Goal: Transaction & Acquisition: Purchase product/service

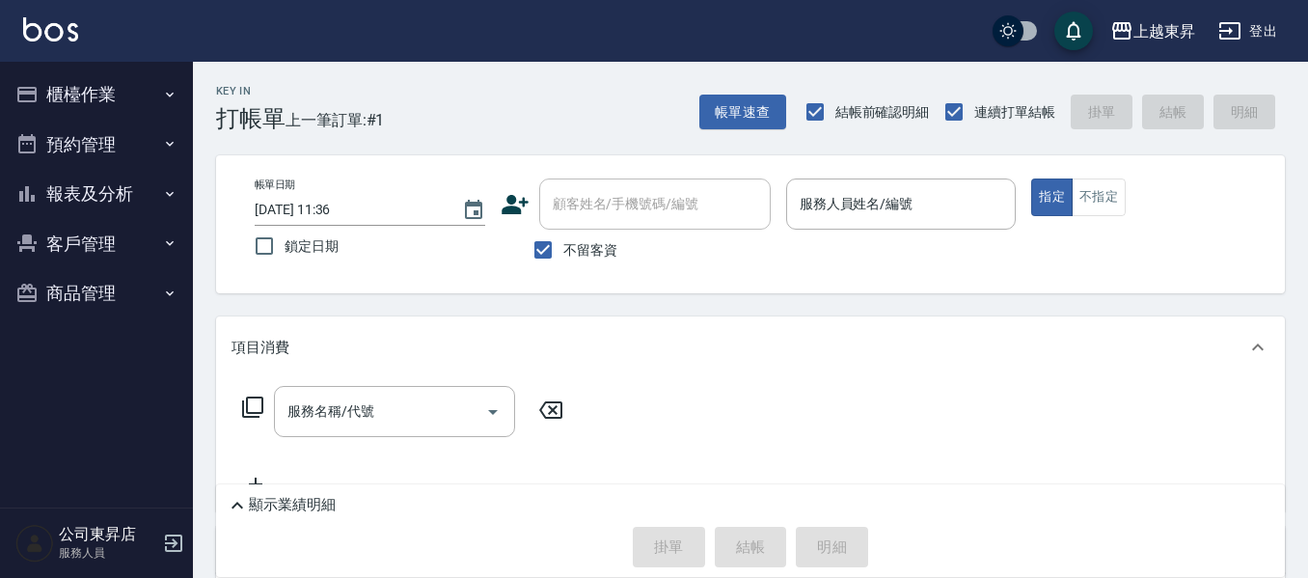
click at [438, 349] on div "項目消費" at bounding box center [738, 348] width 1014 height 20
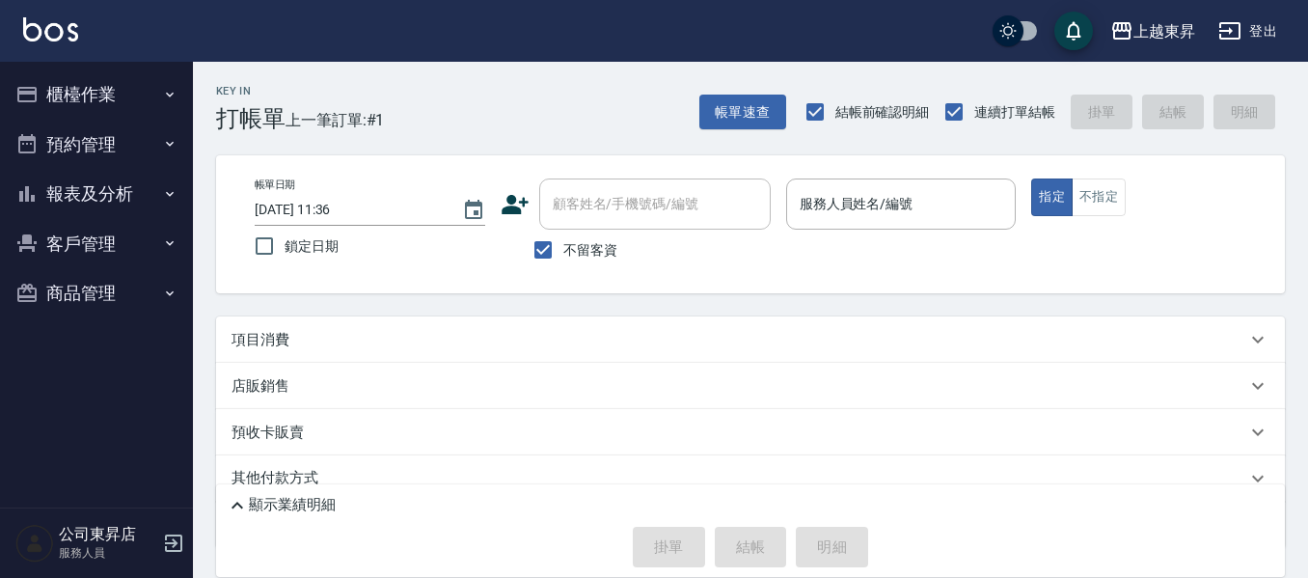
click at [438, 347] on div "項目消費" at bounding box center [738, 340] width 1014 height 20
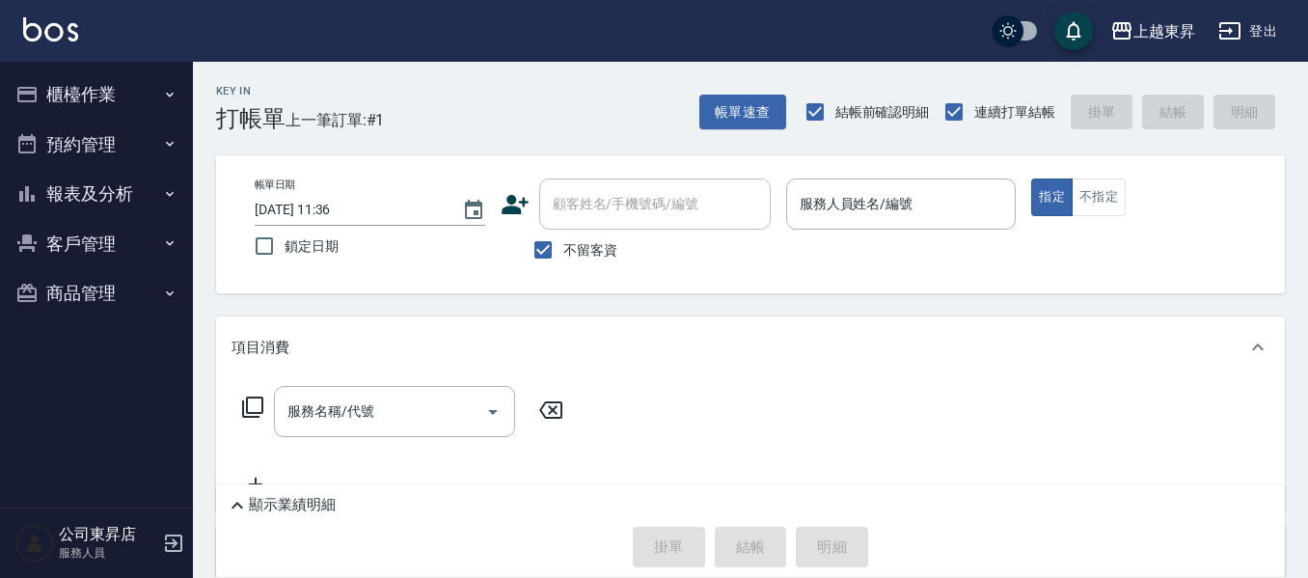
drag, startPoint x: 446, startPoint y: 350, endPoint x: 453, endPoint y: 373, distance: 24.1
click at [456, 371] on div "項目消費" at bounding box center [750, 347] width 1068 height 62
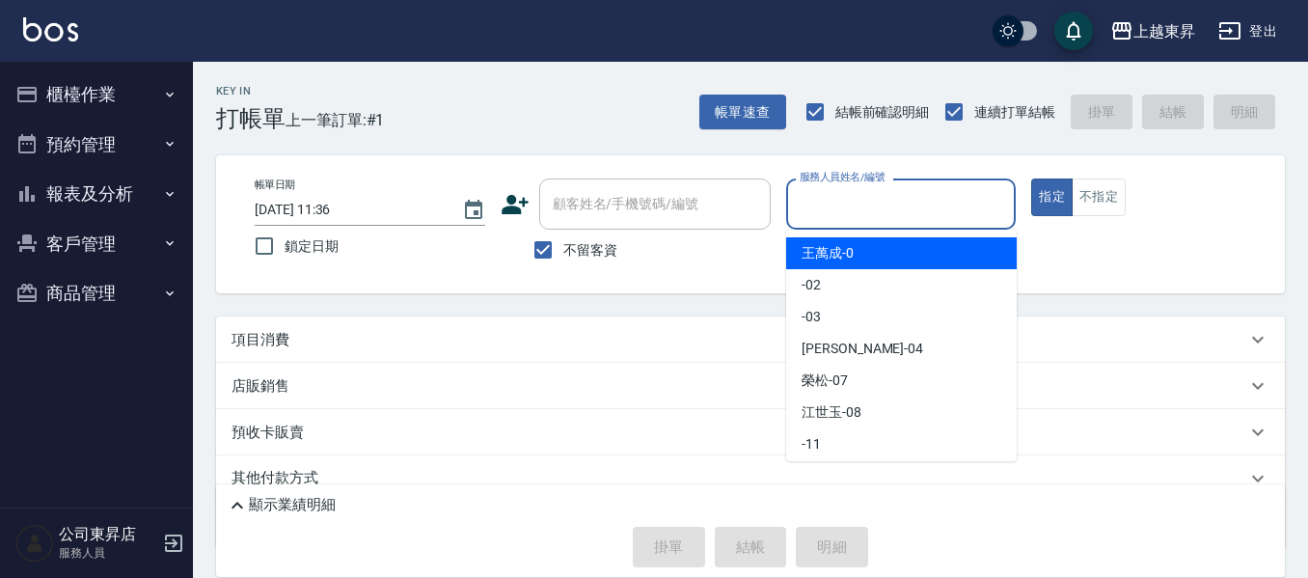
click at [875, 201] on input "服務人員姓名/編號" at bounding box center [901, 204] width 213 height 34
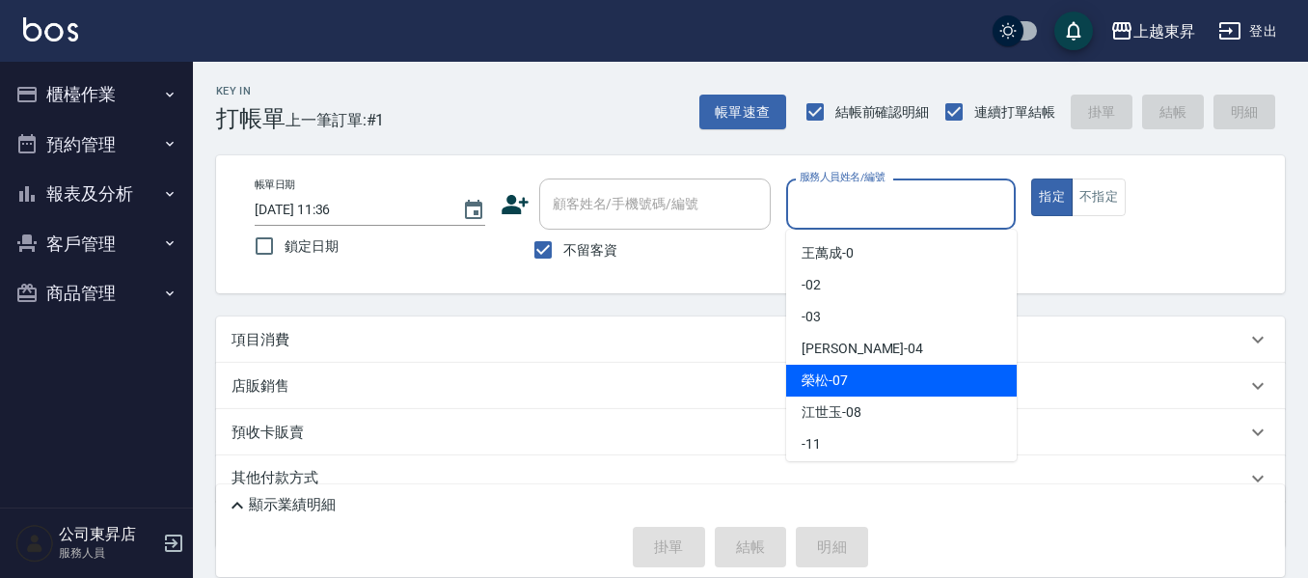
click at [828, 378] on span "[PERSON_NAME] -07" at bounding box center [824, 380] width 46 height 20
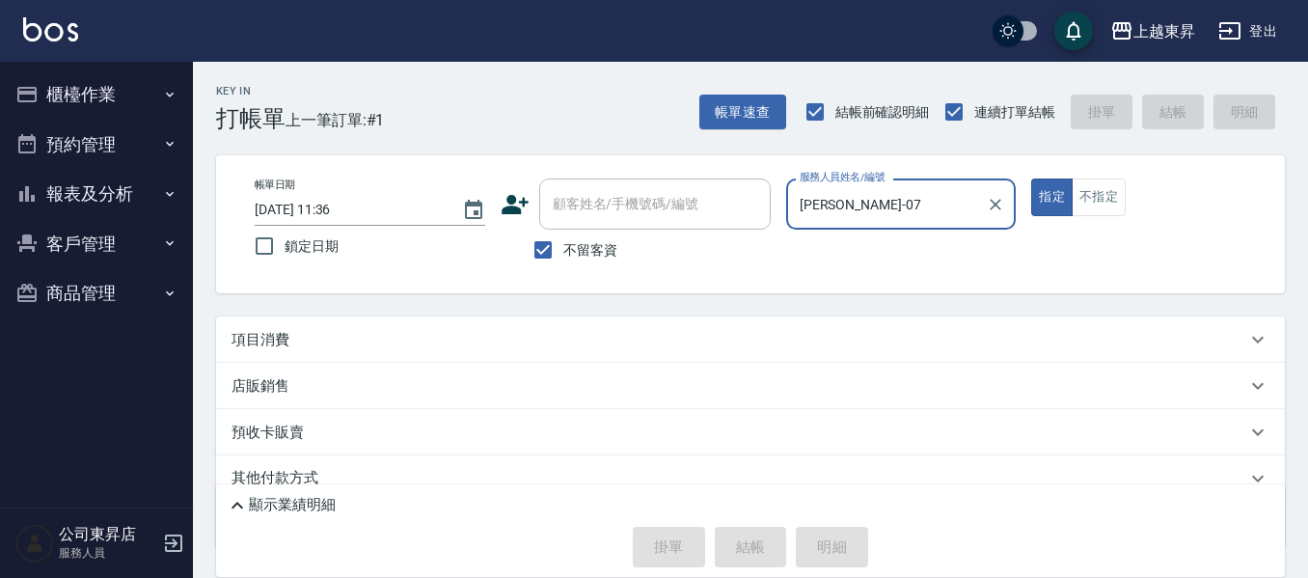
type input "[PERSON_NAME]-07"
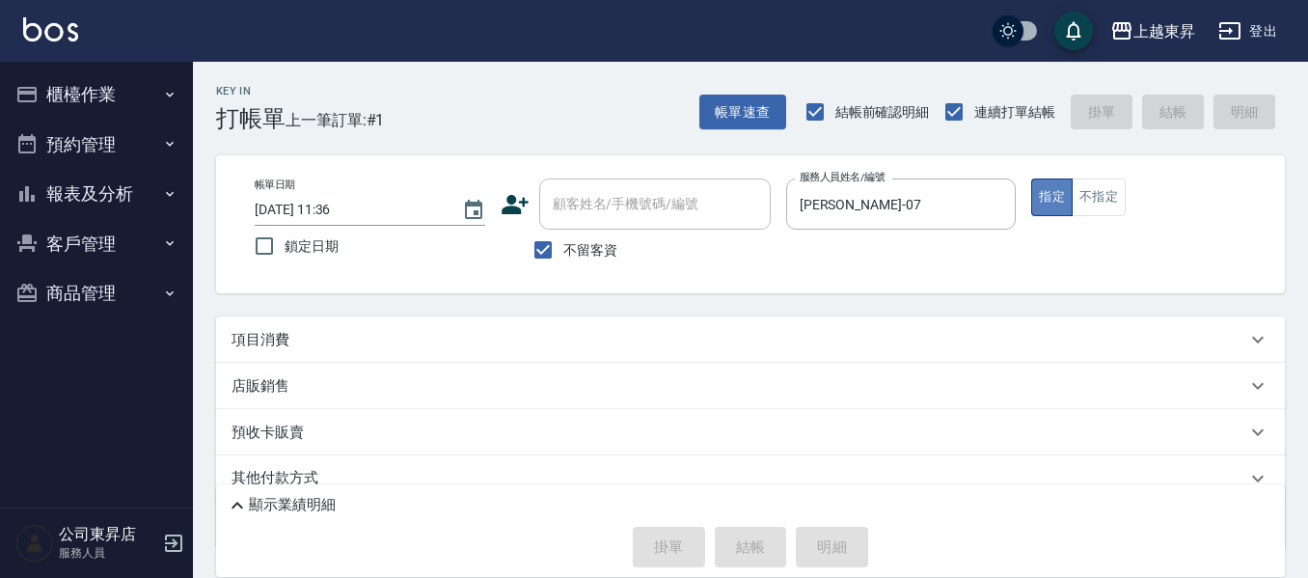
click at [1051, 197] on button "指定" at bounding box center [1051, 197] width 41 height 38
click at [305, 338] on div "項目消費" at bounding box center [738, 340] width 1014 height 20
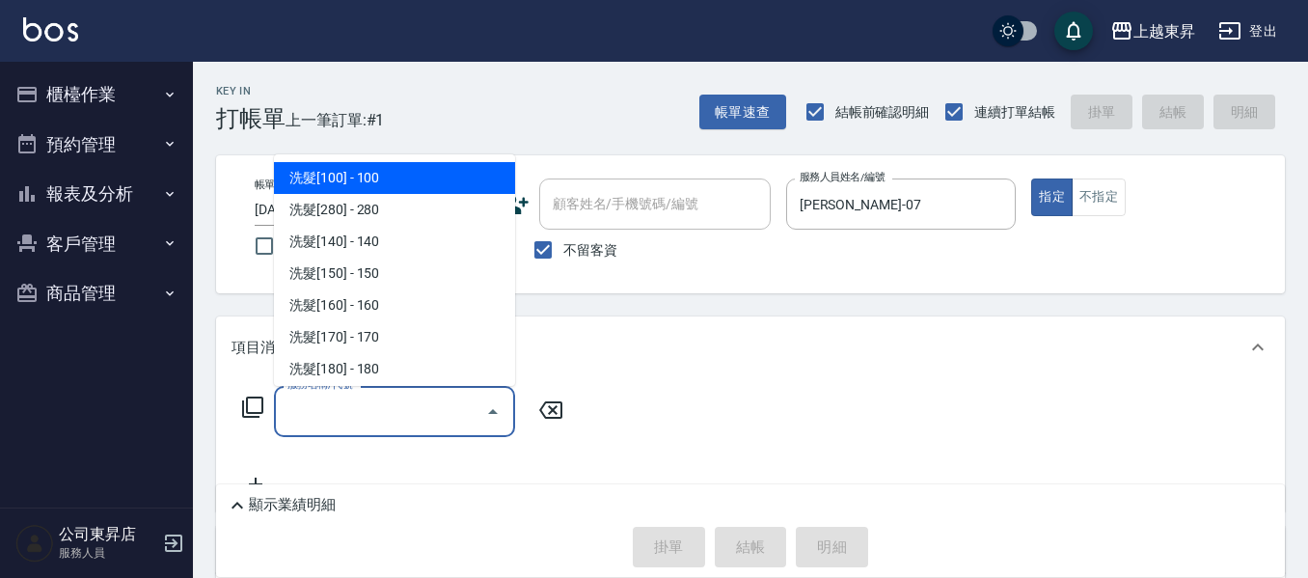
click at [346, 402] on input "服務名稱/代號" at bounding box center [380, 411] width 195 height 34
click at [423, 167] on span "洗髮[100] - 100" at bounding box center [394, 178] width 241 height 32
type input "洗髮[100](201)"
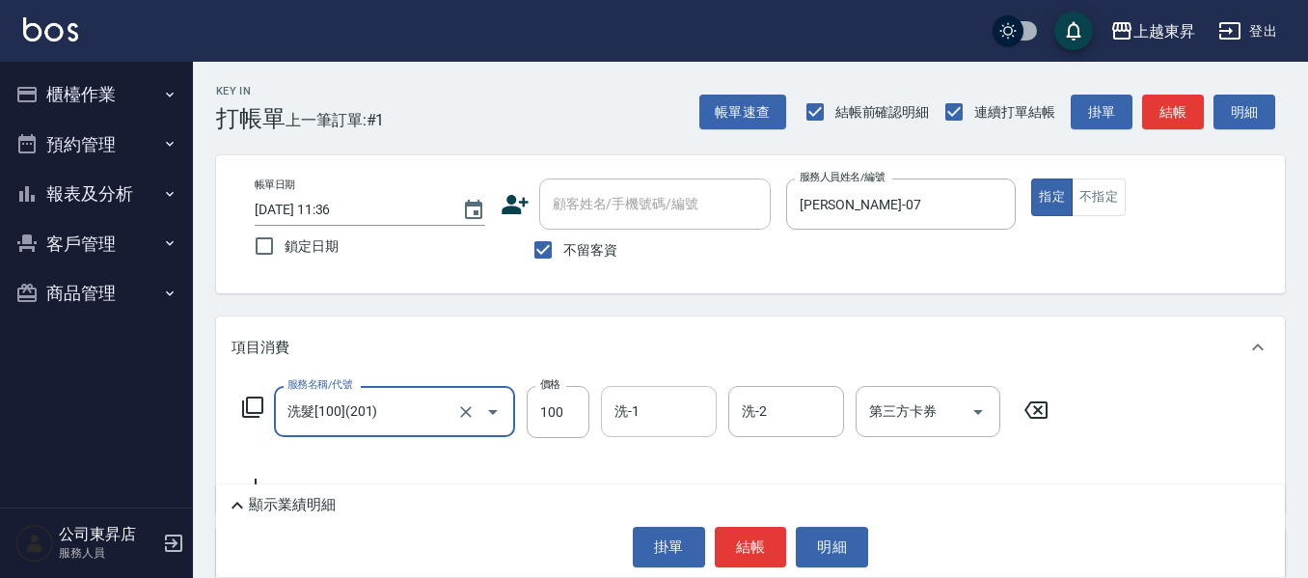
click at [643, 411] on input "洗-1" at bounding box center [658, 411] width 98 height 34
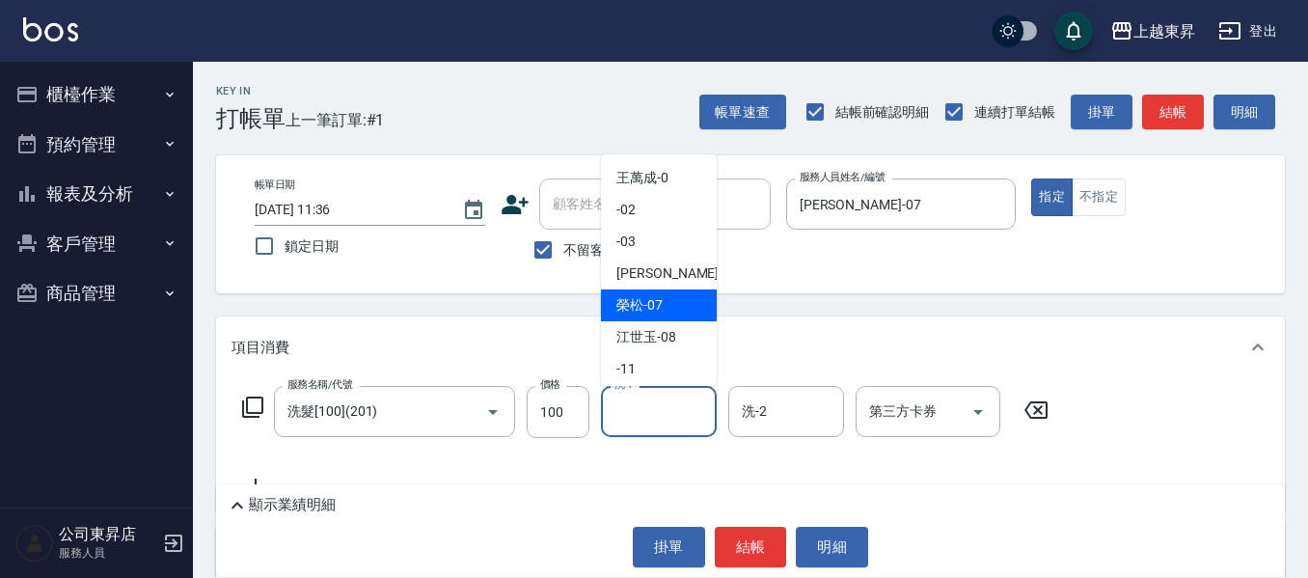
click at [642, 305] on span "[PERSON_NAME] -07" at bounding box center [639, 305] width 46 height 20
type input "[PERSON_NAME]-07"
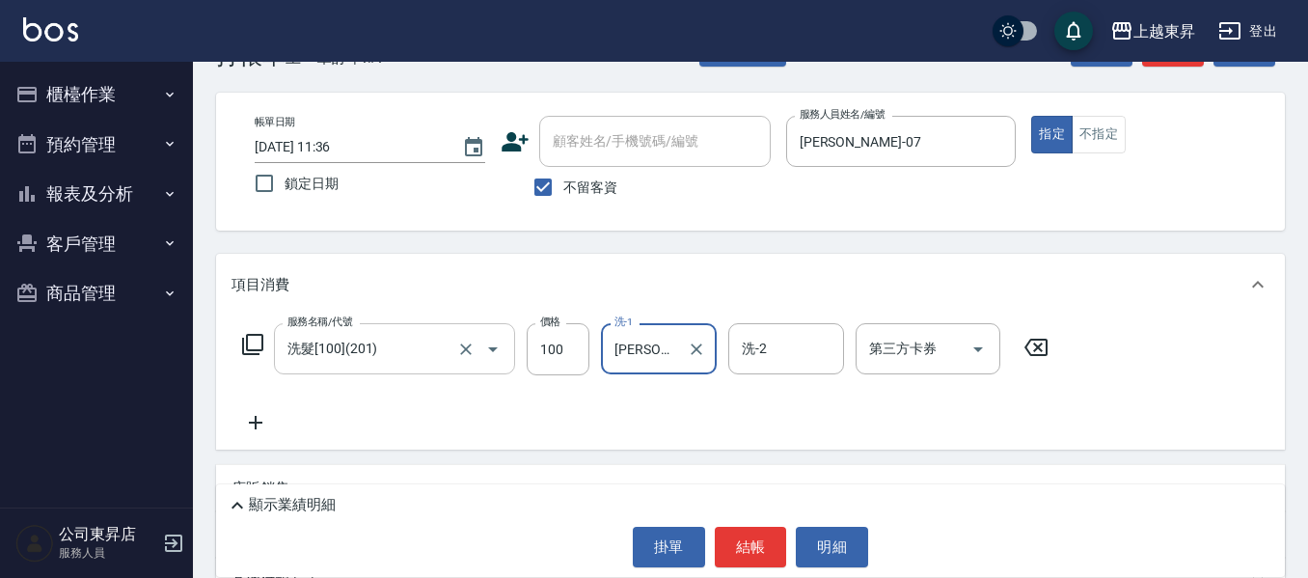
scroll to position [96, 0]
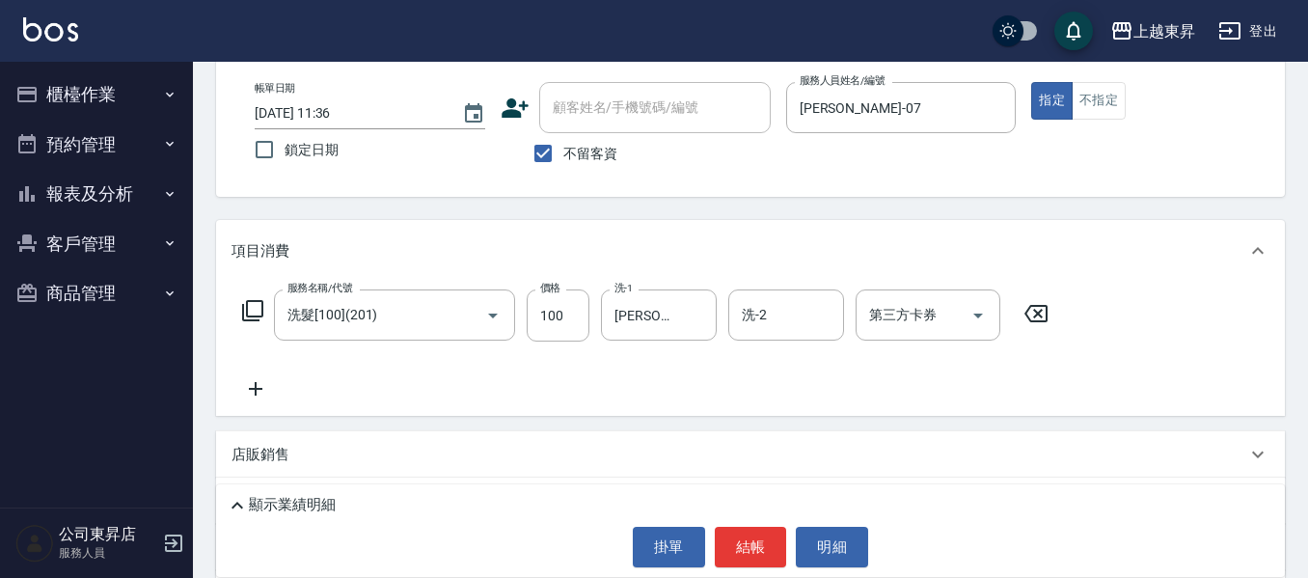
click at [256, 386] on icon at bounding box center [256, 389] width 14 height 14
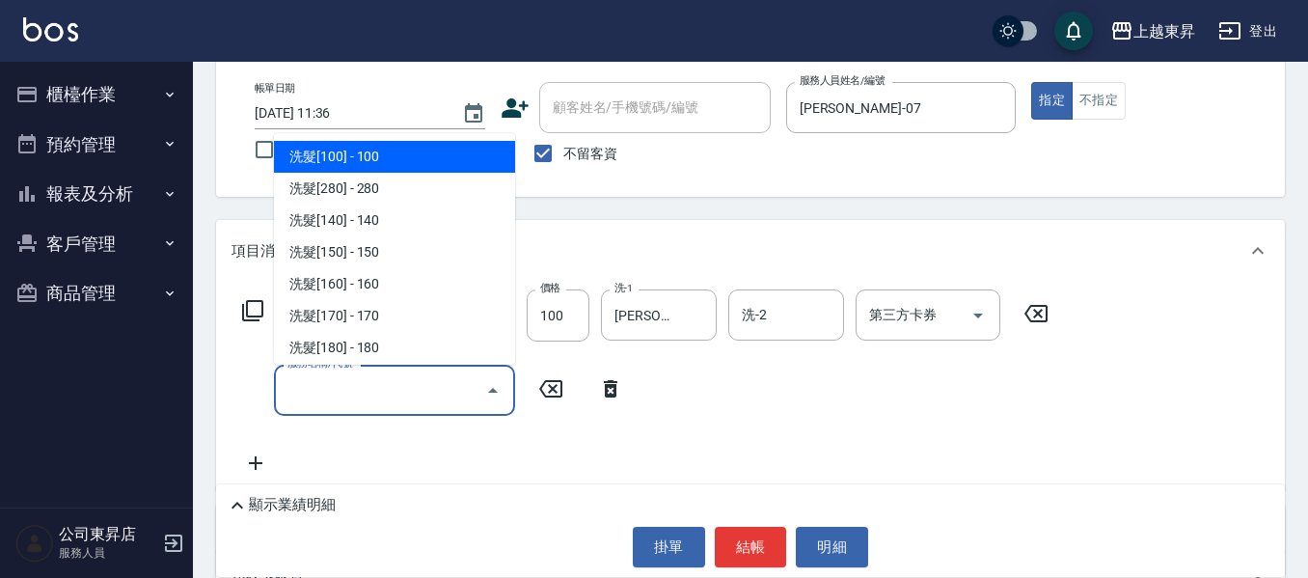
click at [365, 377] on input "服務名稱/代號" at bounding box center [380, 390] width 195 height 34
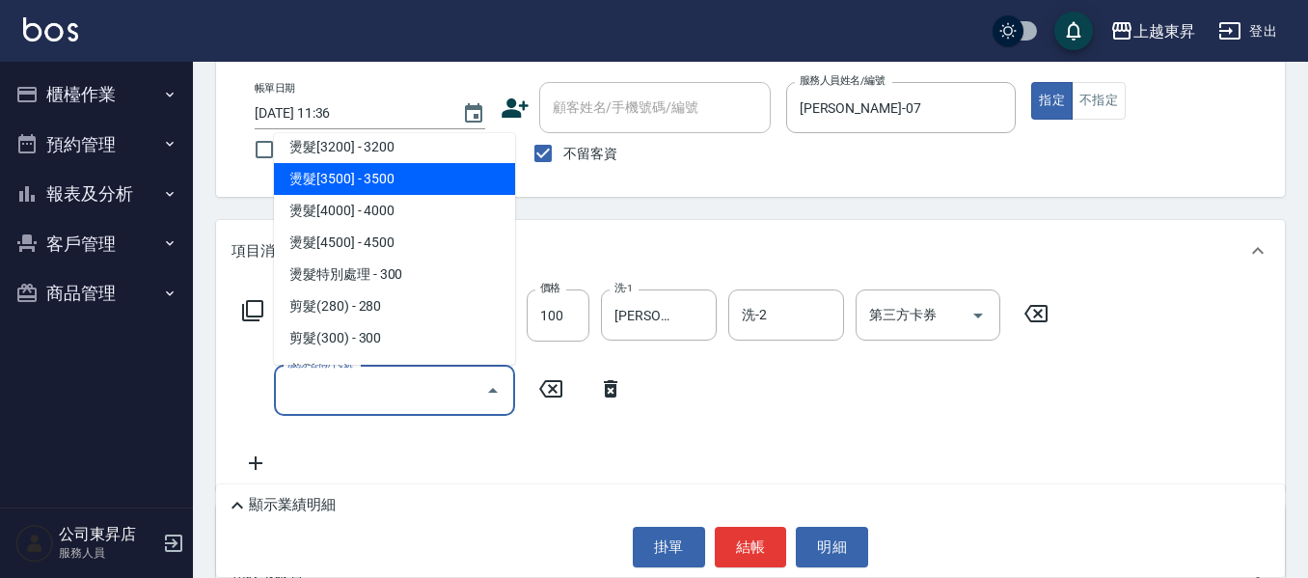
scroll to position [1446, 0]
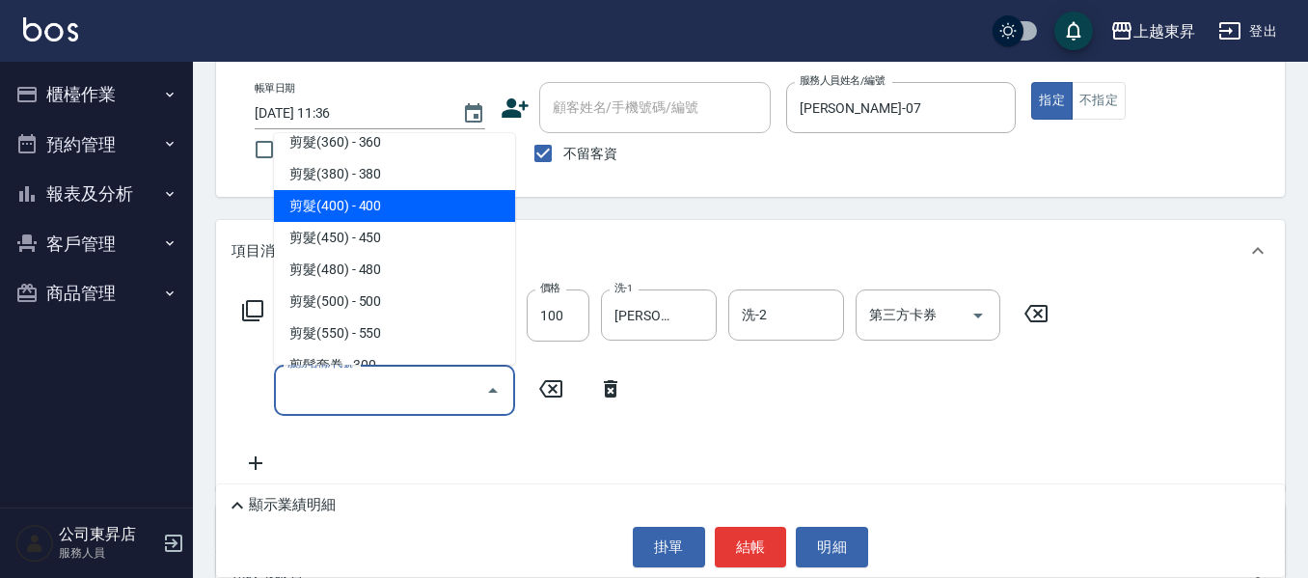
click at [401, 197] on span "剪髮(400) - 400" at bounding box center [394, 206] width 241 height 32
type input "剪髮(400)(405)"
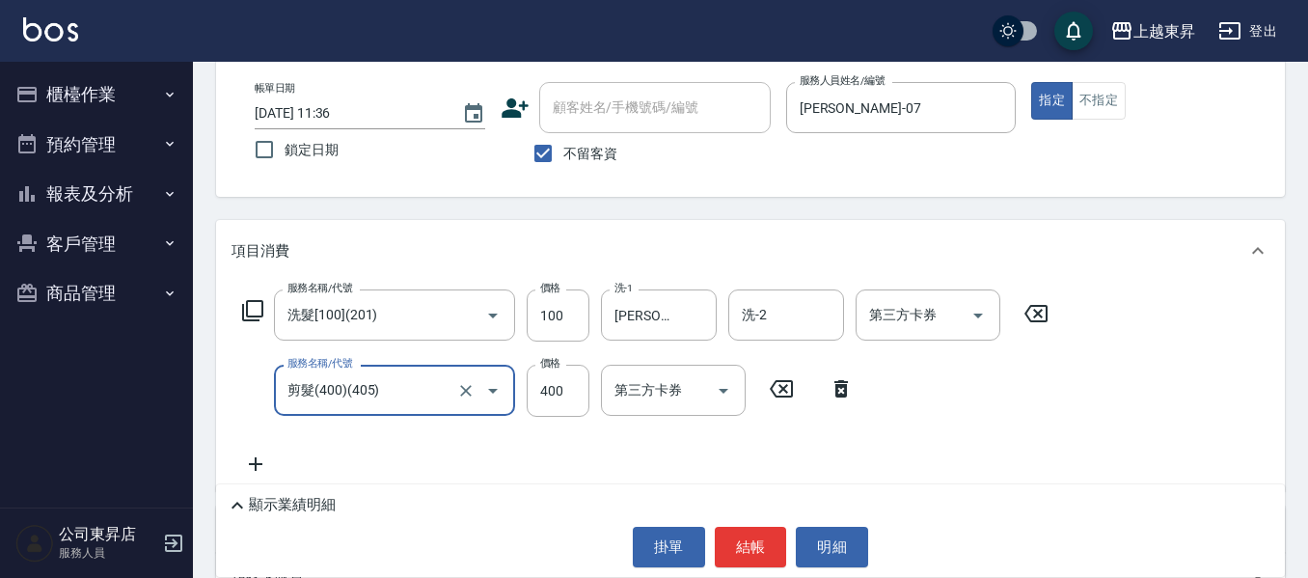
scroll to position [193, 0]
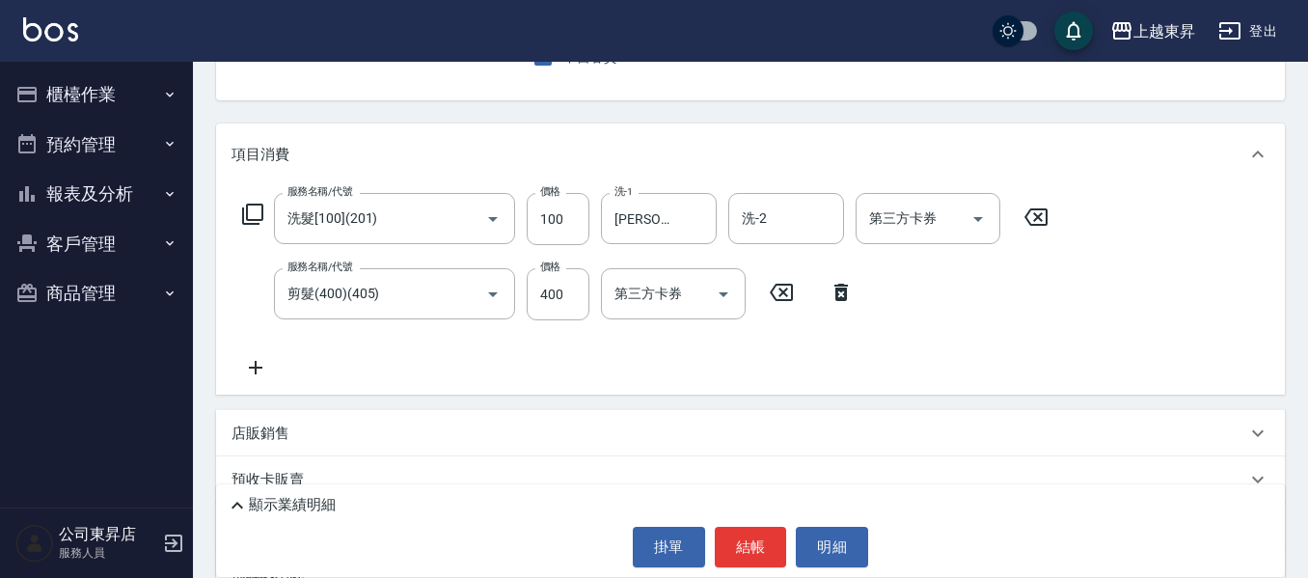
click at [257, 363] on icon at bounding box center [255, 367] width 48 height 23
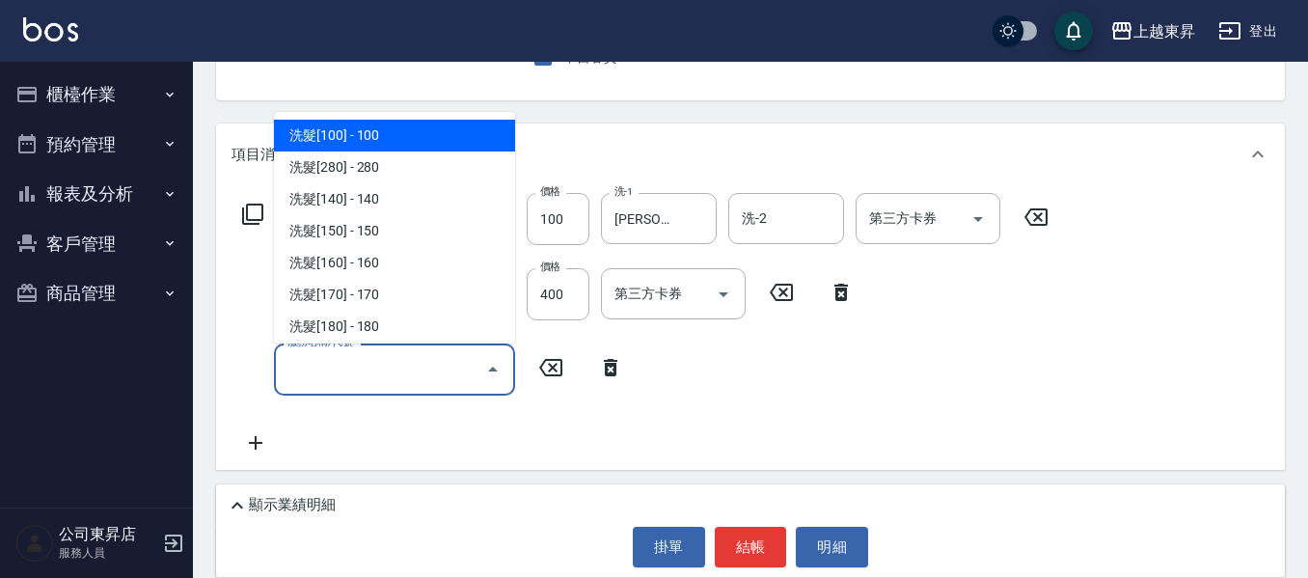
click at [330, 369] on input "服務名稱/代號" at bounding box center [380, 369] width 195 height 34
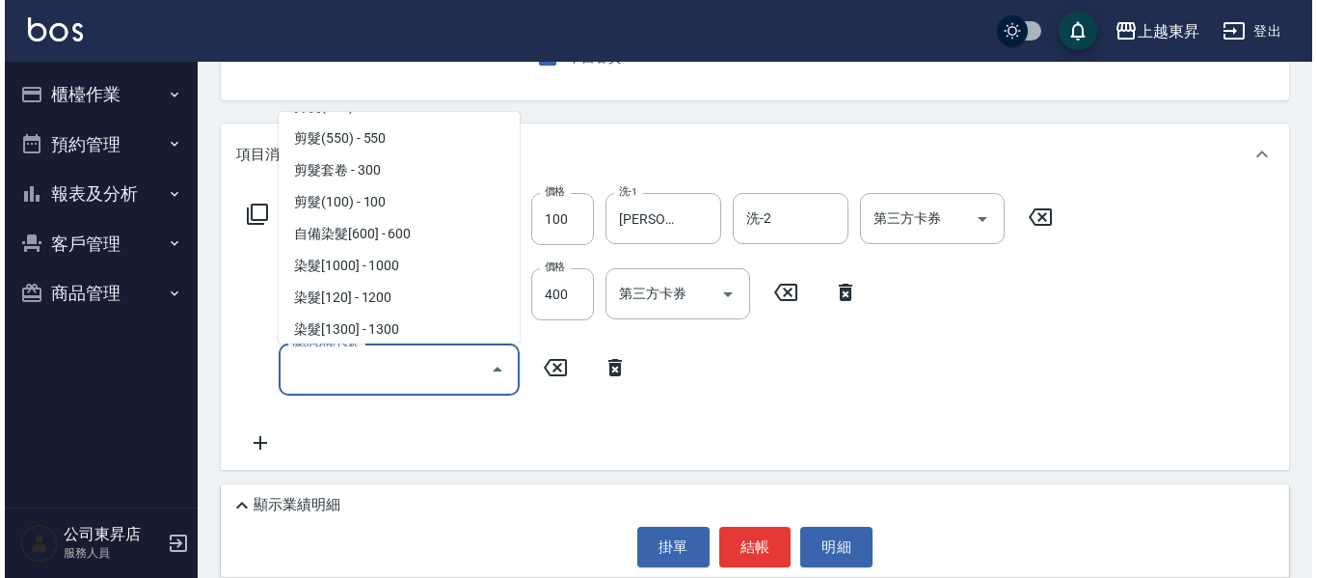
scroll to position [1639, 0]
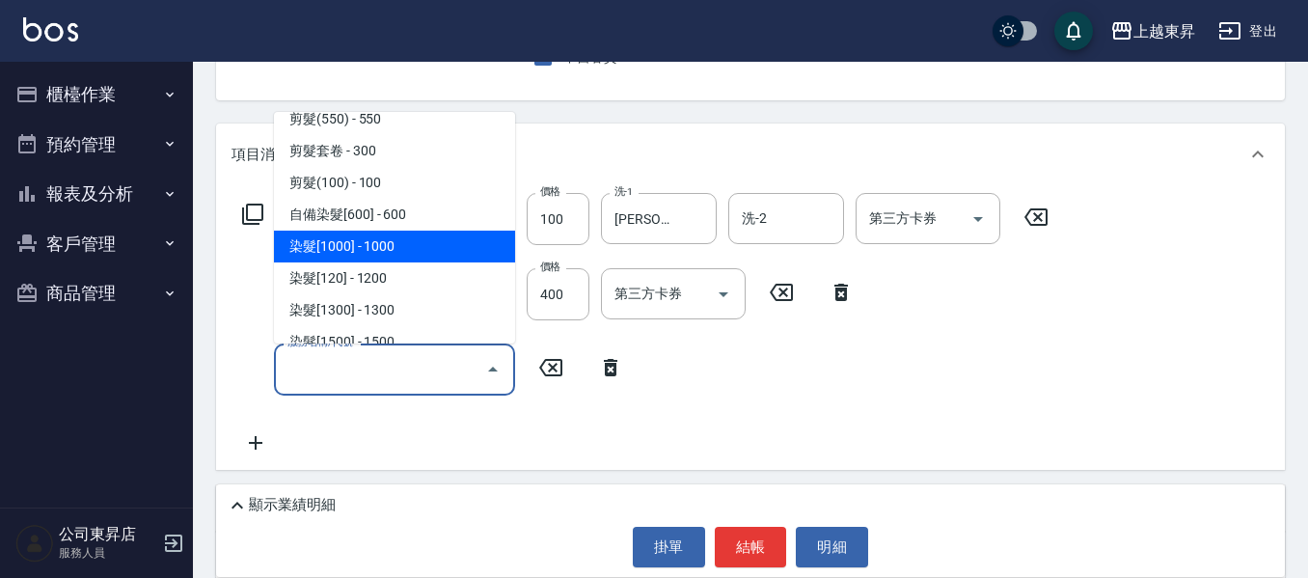
click at [403, 248] on span "染髮[1000] - 1000" at bounding box center [394, 246] width 241 height 32
type input "染髮[1000](502)"
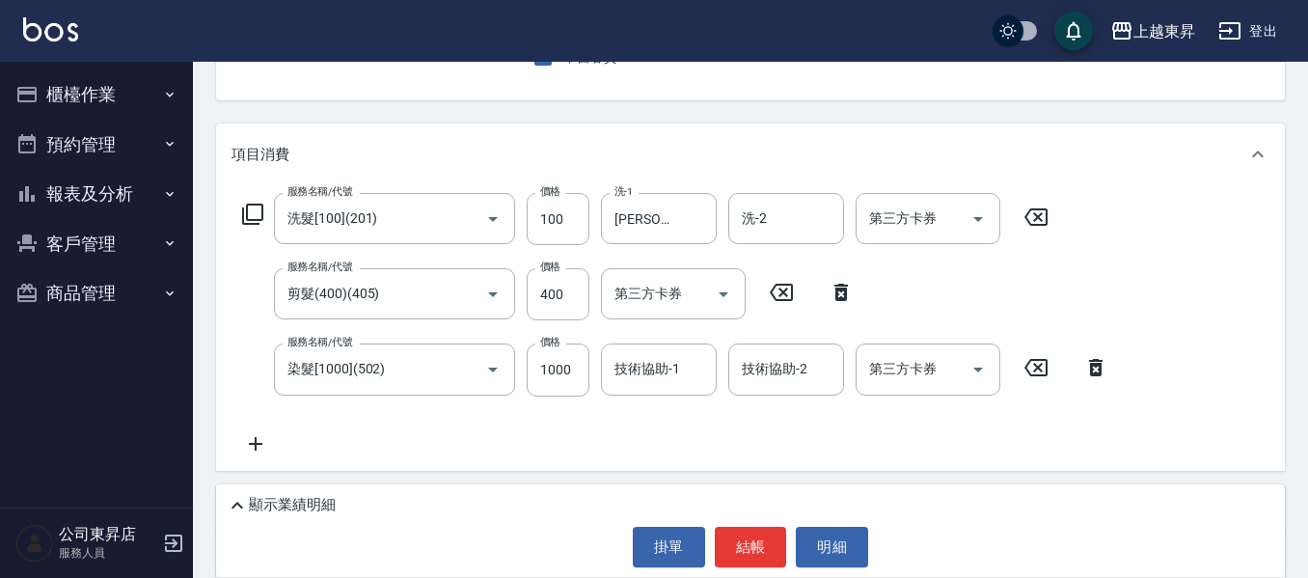
drag, startPoint x: 746, startPoint y: 541, endPoint x: 930, endPoint y: 502, distance: 187.2
click at [806, 499] on div "顯示業績明細 掛單 結帳 明細" at bounding box center [750, 530] width 1068 height 93
click at [647, 368] on input "技術協助-1" at bounding box center [658, 369] width 98 height 34
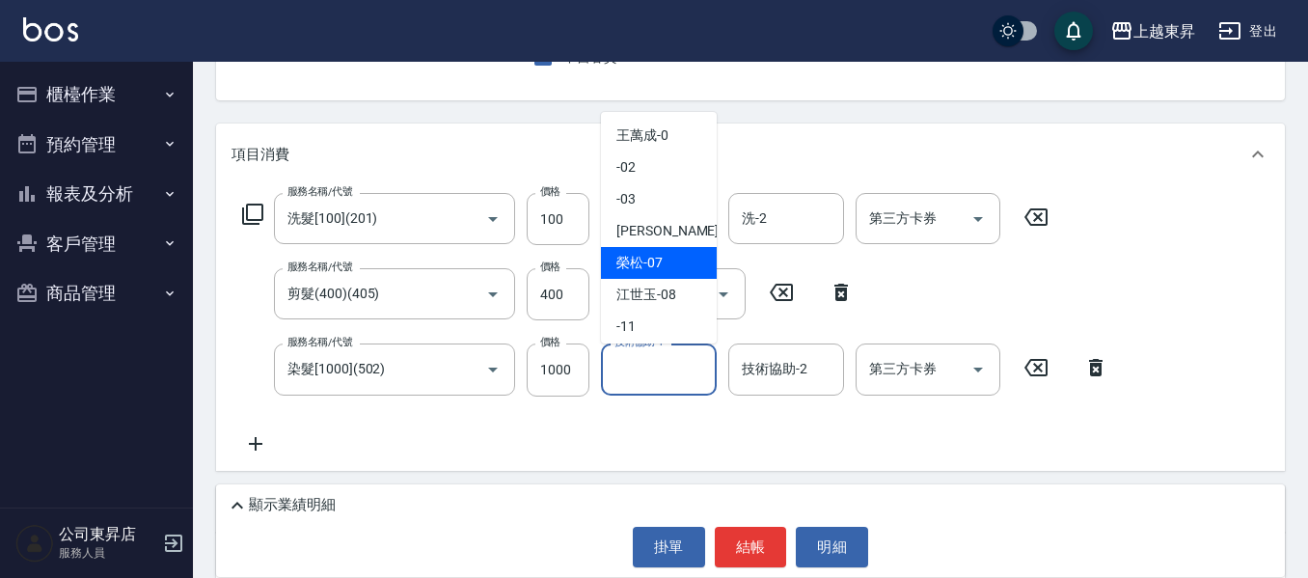
click at [635, 259] on span "[PERSON_NAME] -07" at bounding box center [639, 263] width 46 height 20
type input "[PERSON_NAME]-07"
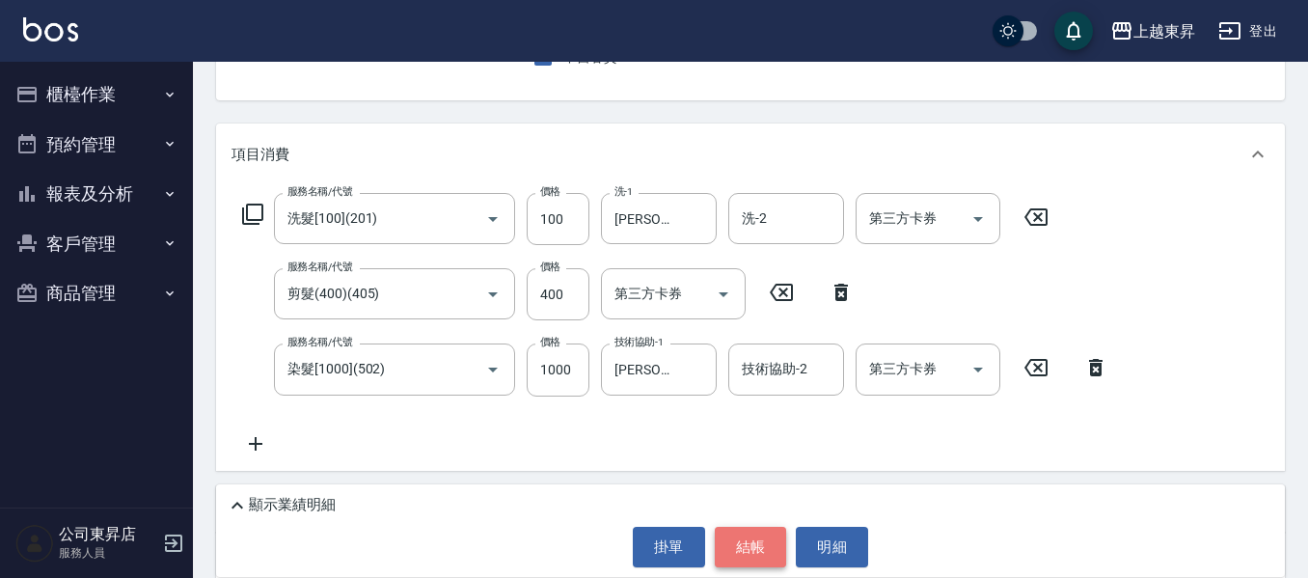
click at [744, 538] on button "結帳" at bounding box center [751, 547] width 72 height 41
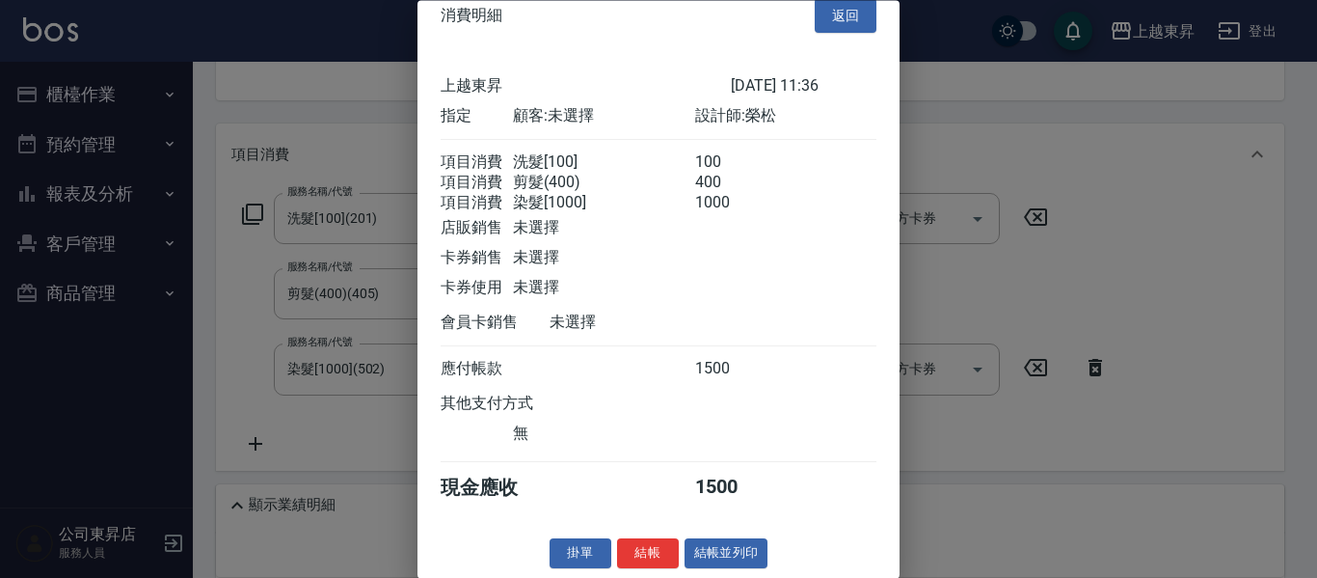
scroll to position [54, 0]
click at [725, 554] on button "結帳並列印" at bounding box center [727, 554] width 84 height 30
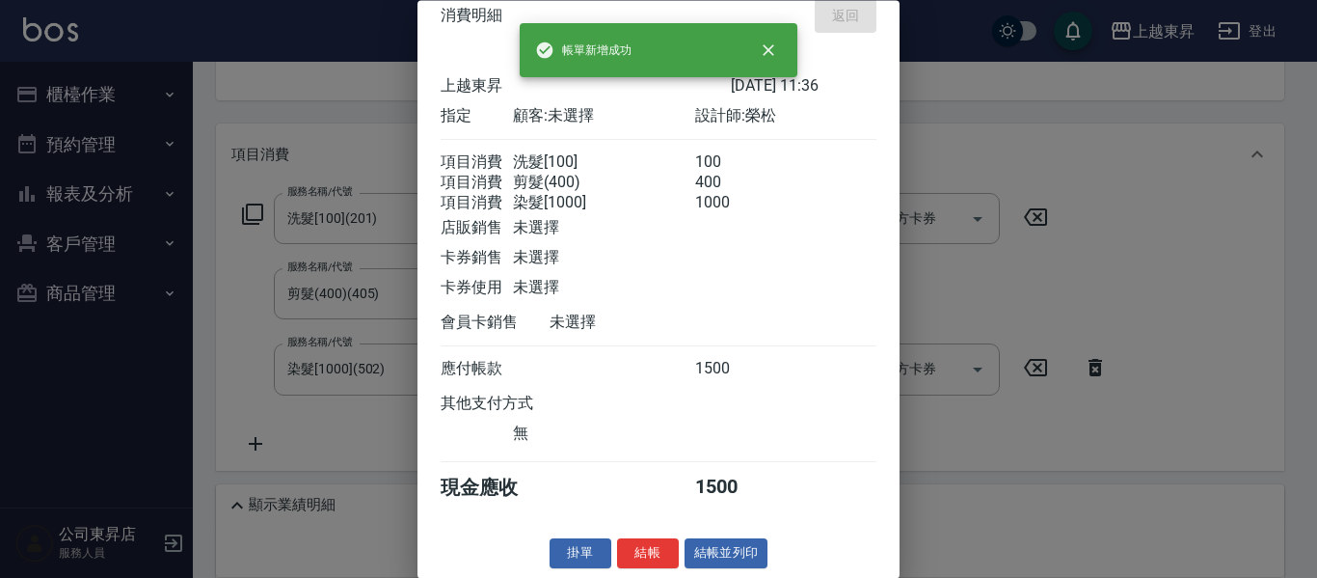
type input "[DATE] 16:43"
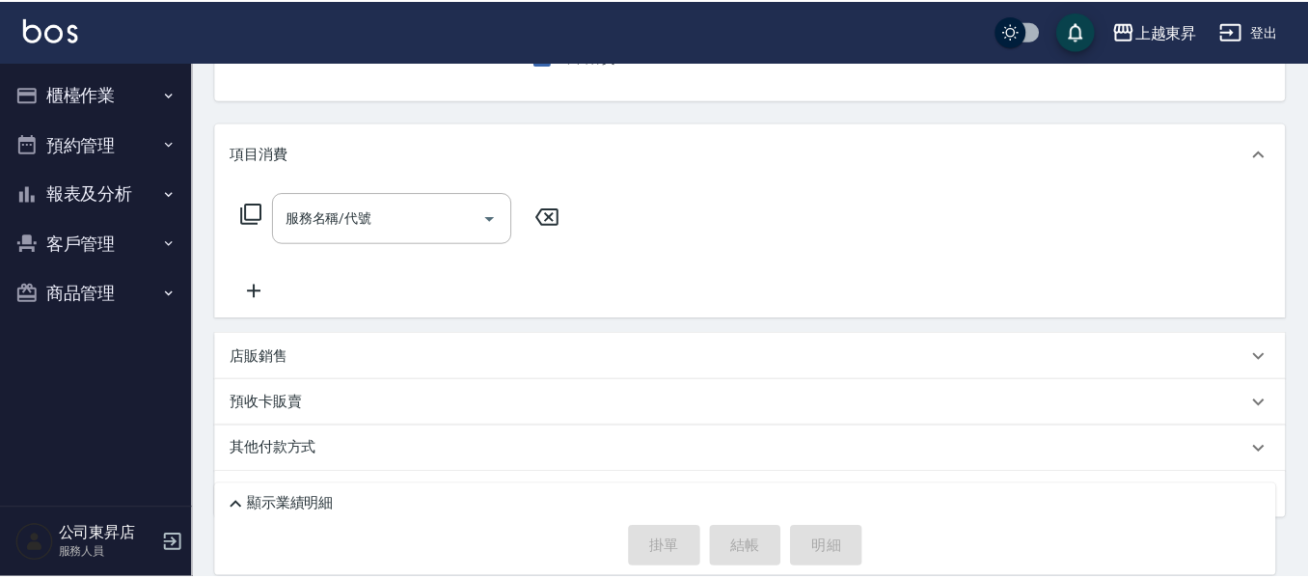
scroll to position [187, 0]
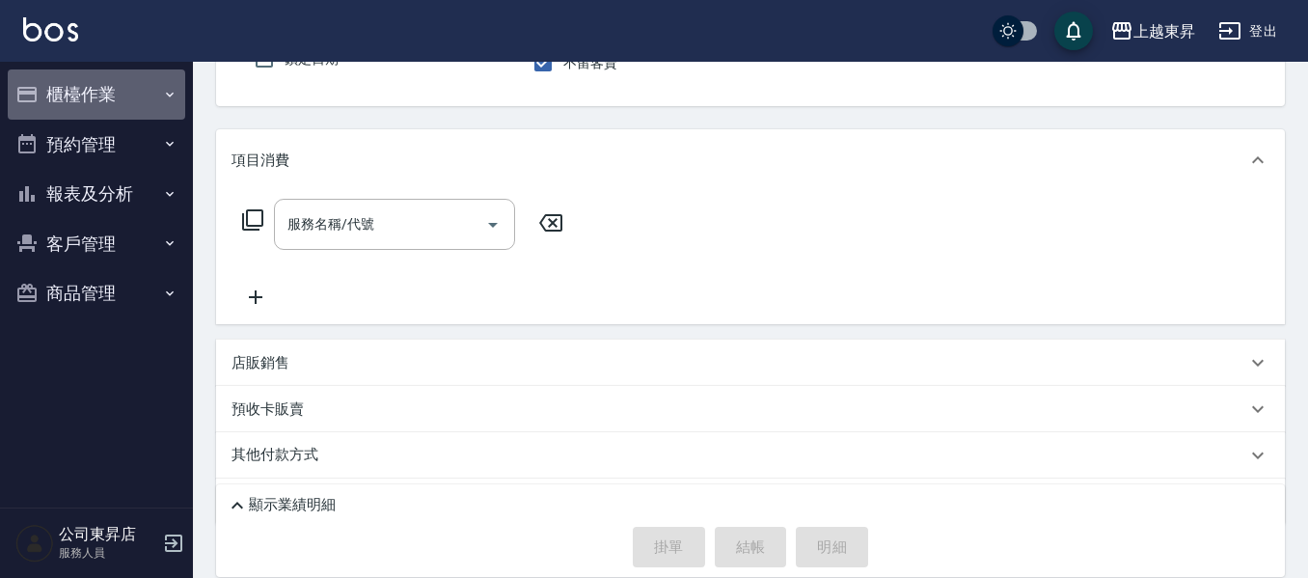
click at [174, 87] on icon "button" at bounding box center [169, 94] width 15 height 15
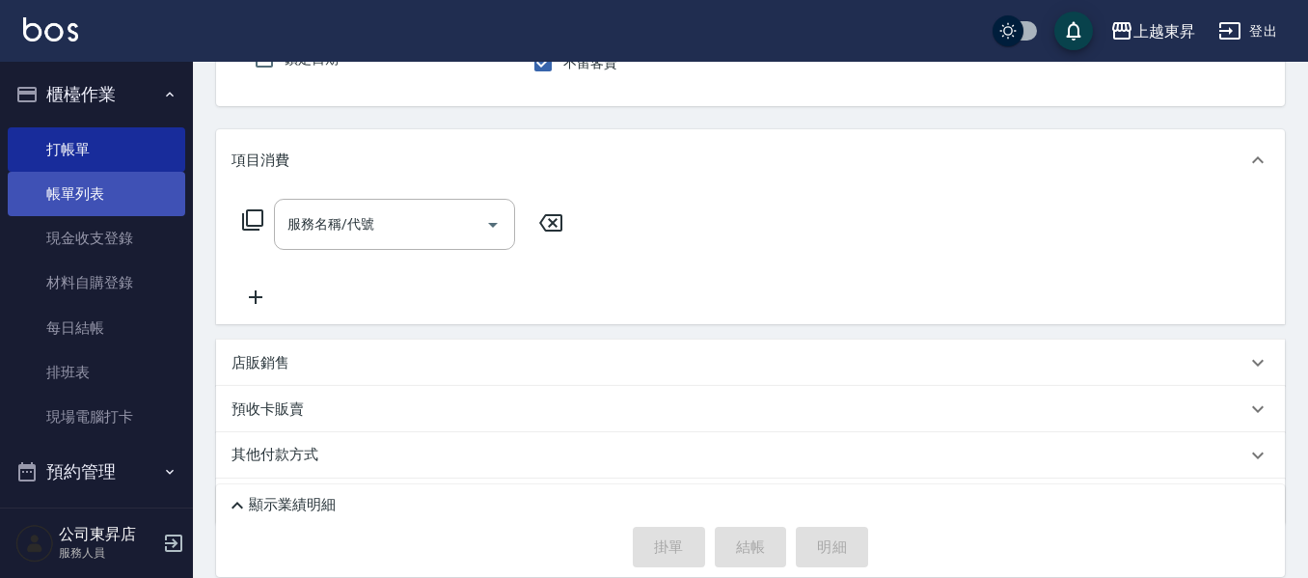
click at [115, 186] on link "帳單列表" at bounding box center [96, 194] width 177 height 44
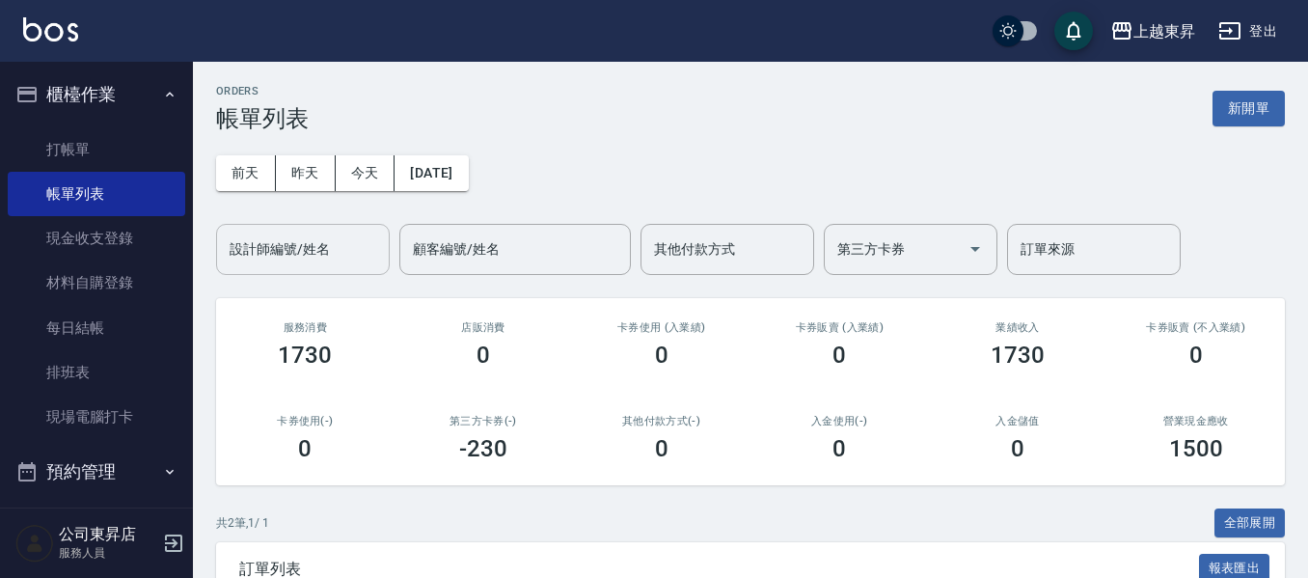
click at [260, 248] on input "設計師編號/姓名" at bounding box center [303, 249] width 156 height 34
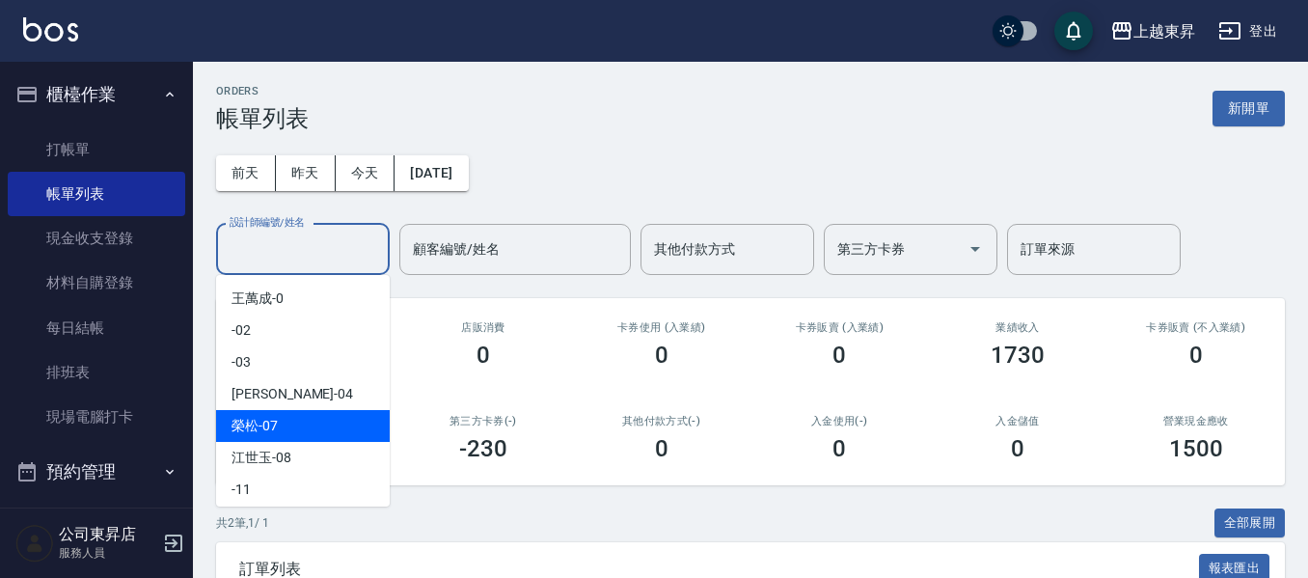
click at [263, 419] on span "[PERSON_NAME] -07" at bounding box center [254, 426] width 46 height 20
type input "[PERSON_NAME]-07"
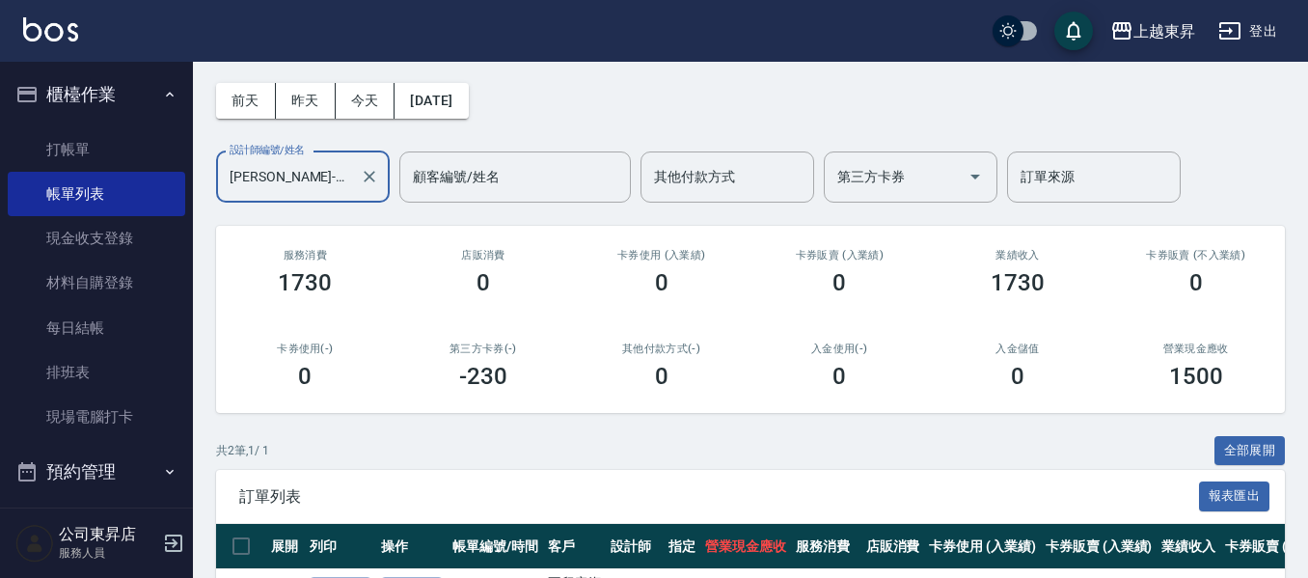
scroll to position [246, 0]
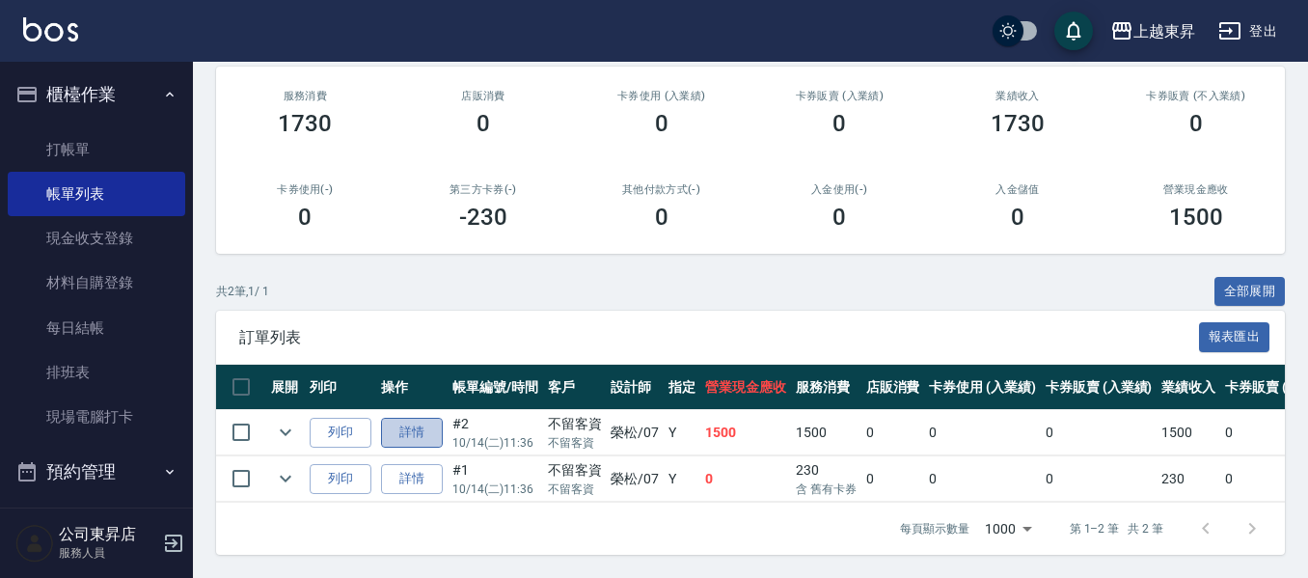
click at [405, 420] on link "詳情" at bounding box center [412, 433] width 62 height 30
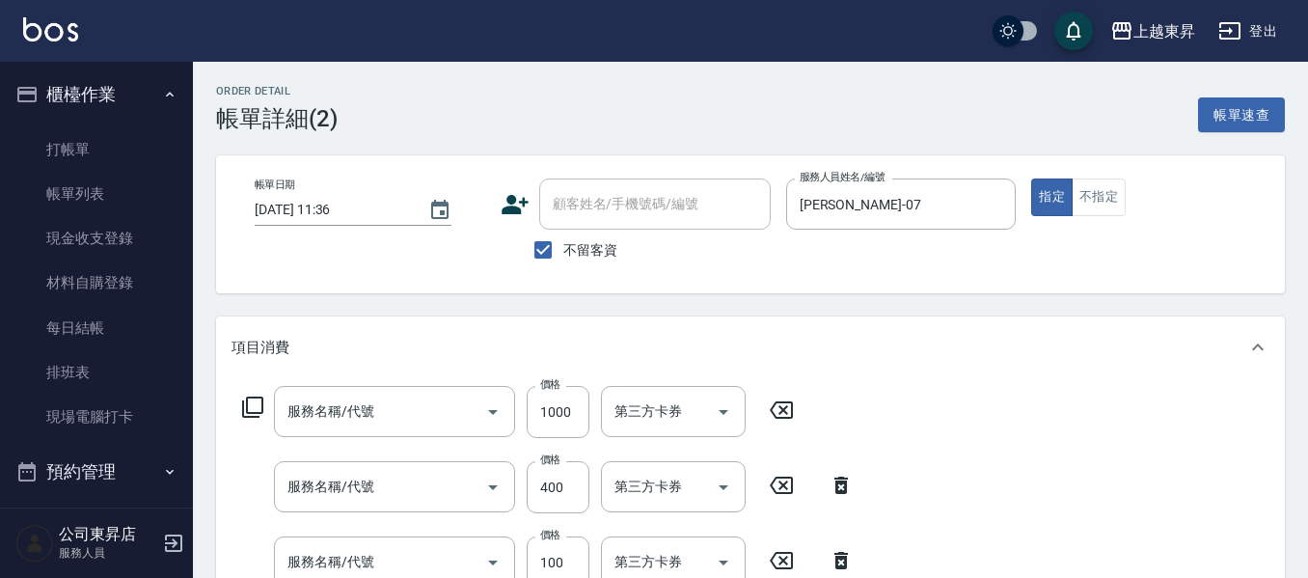
type input "[DATE] 11:36"
checkbox input "true"
type input "[PERSON_NAME]-07"
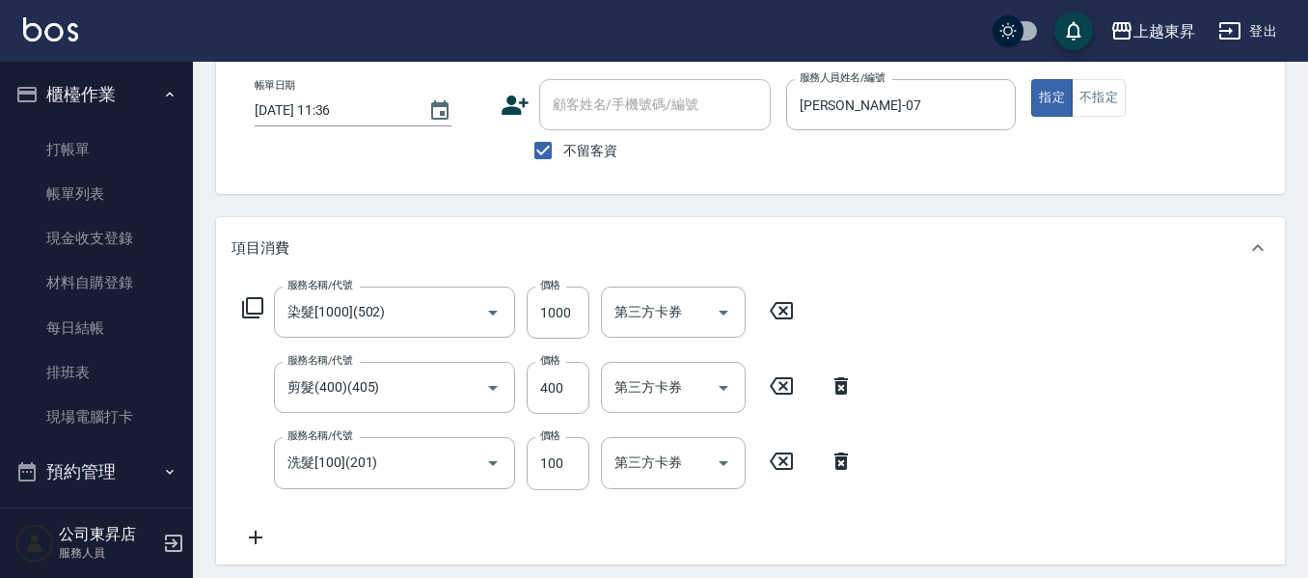
type input "染髮[1000](502)"
type input "剪髮(400)(405)"
type input "洗髮[100](201)"
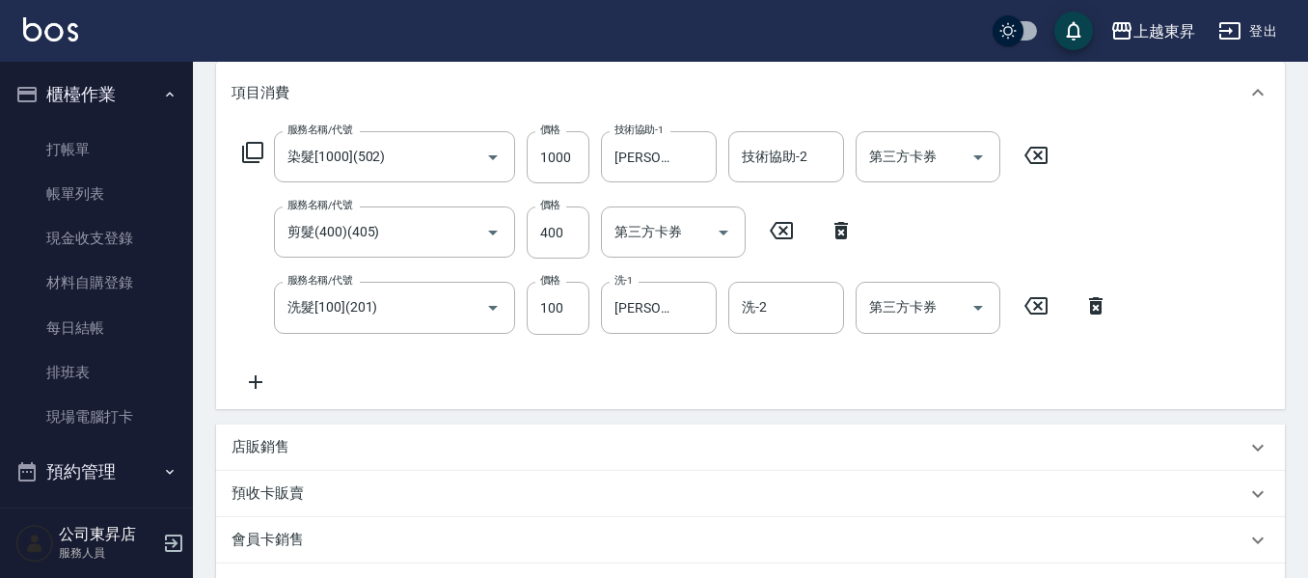
scroll to position [193, 0]
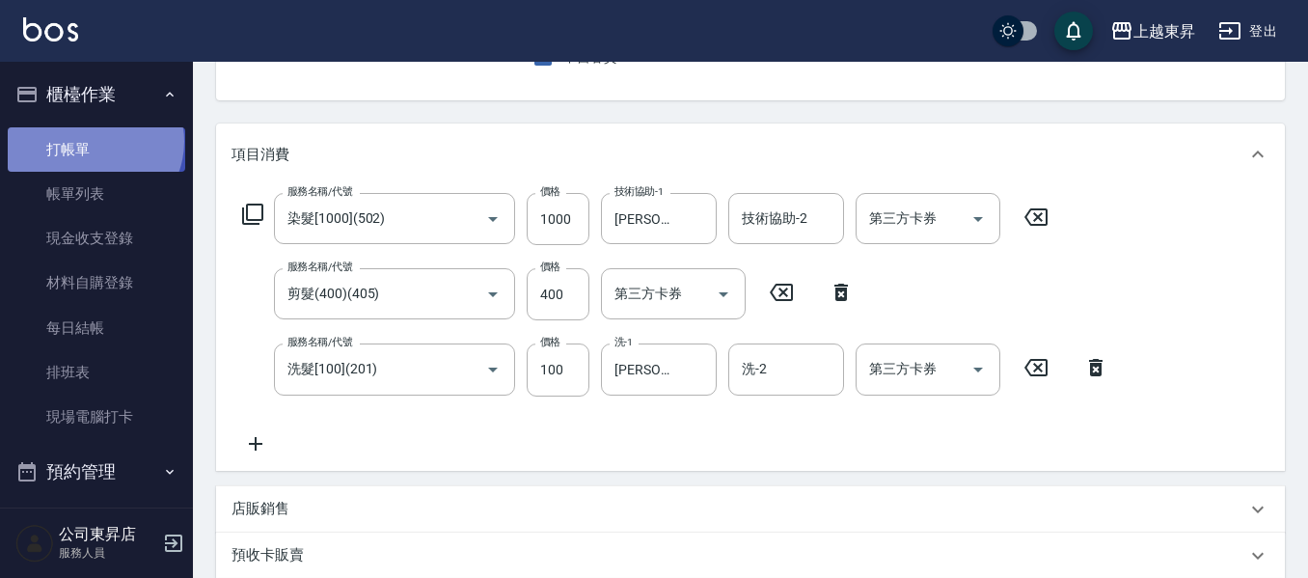
click at [92, 141] on link "打帳單" at bounding box center [96, 149] width 177 height 44
